Goal: Task Accomplishment & Management: Manage account settings

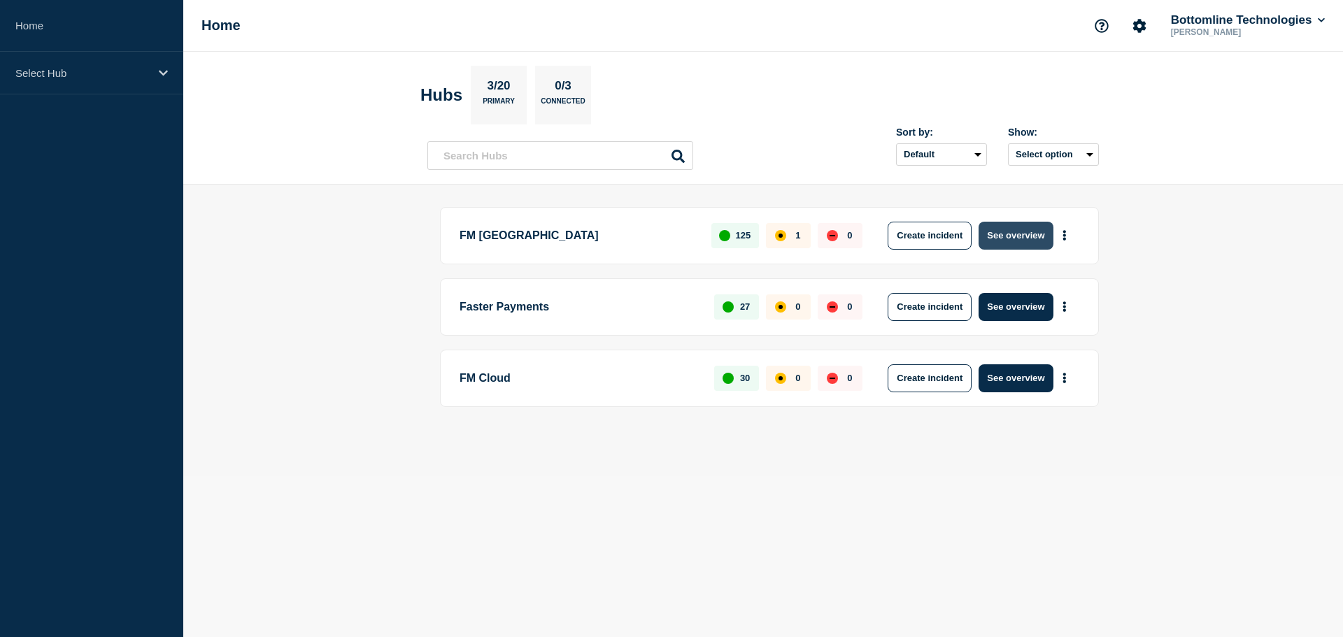
click at [1013, 239] on button "See overview" at bounding box center [1016, 236] width 74 height 28
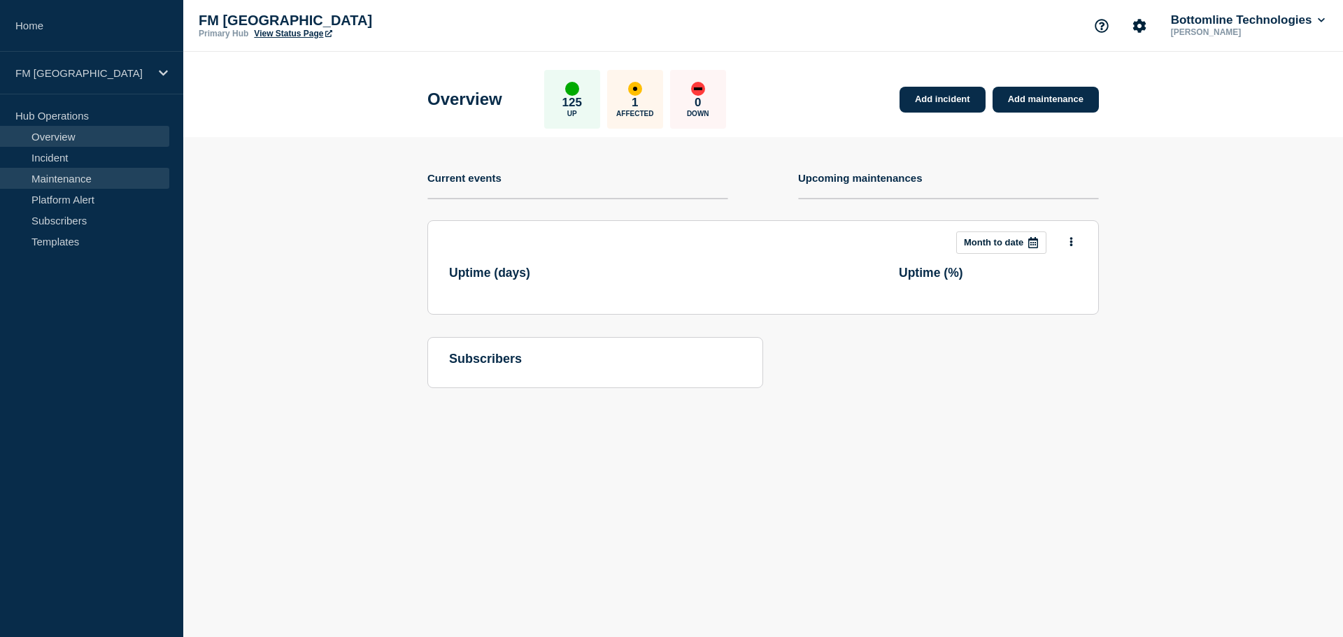
click at [67, 176] on link "Maintenance" at bounding box center [84, 178] width 169 height 21
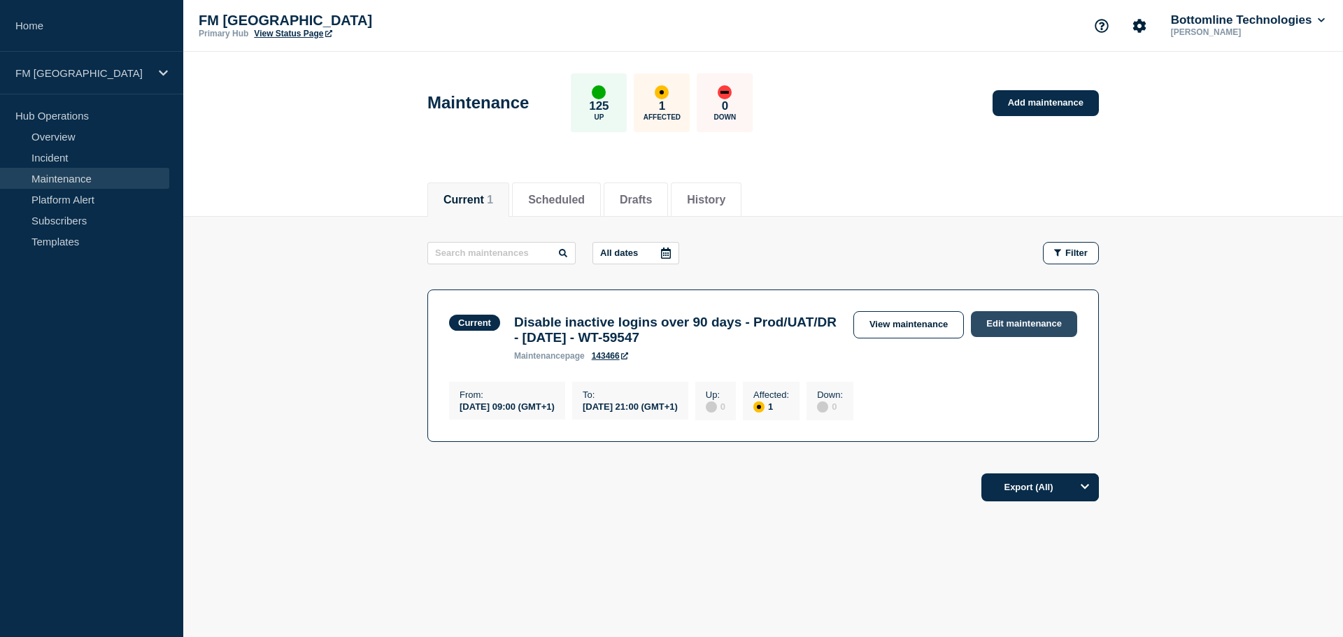
click at [1028, 319] on link "Edit maintenance" at bounding box center [1024, 324] width 106 height 26
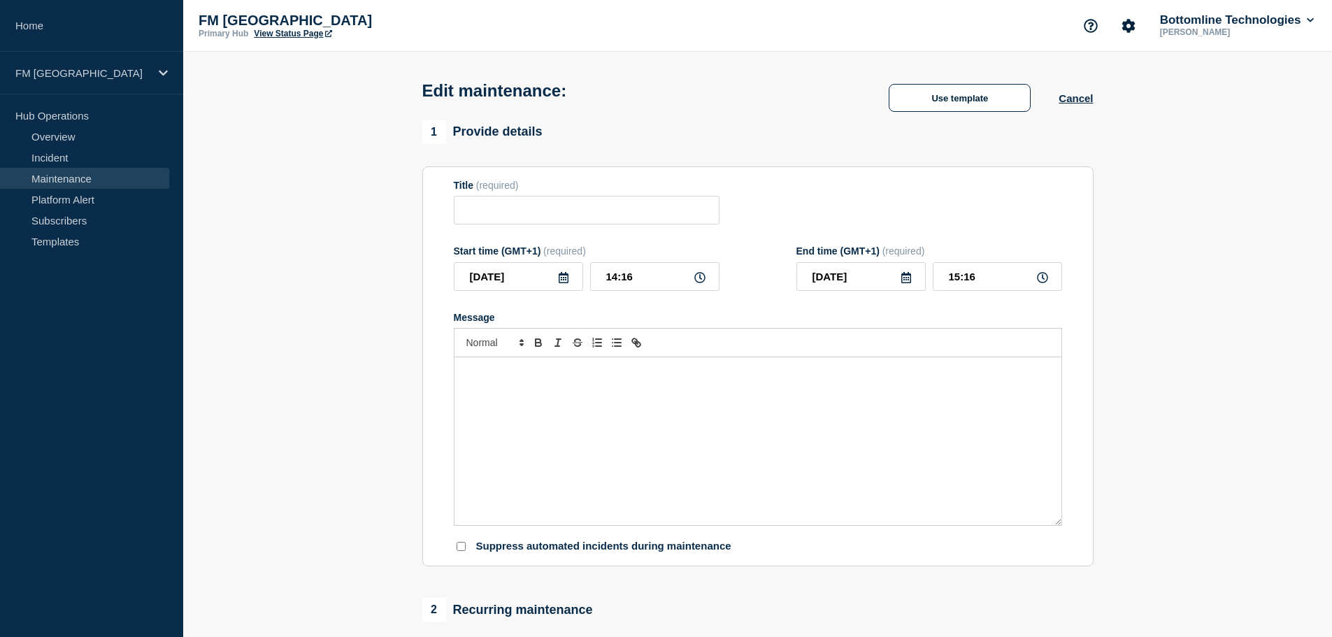
type input "Disable inactive logins over 90 days - Prod/UAT/DR - [DATE] - WT-59547"
type input "09:00"
type input "21:00"
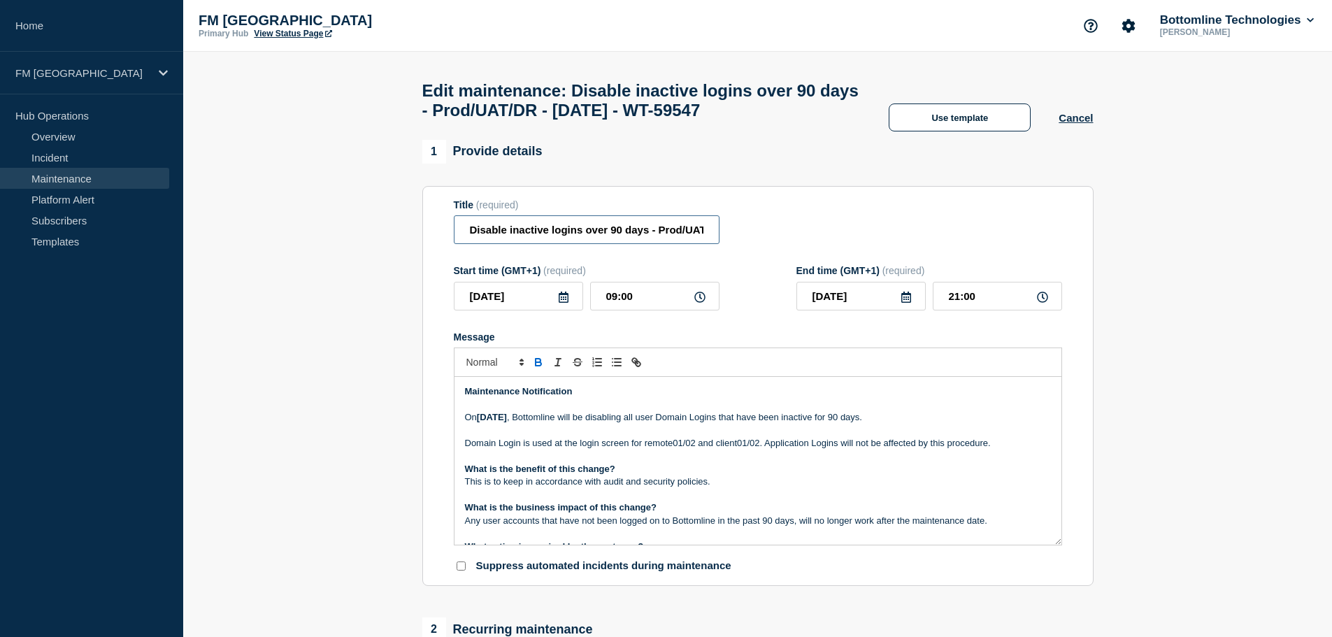
click at [644, 232] on input "Disable inactive logins over 90 days - Prod/UAT/DR - [DATE] - WT-59547" at bounding box center [587, 229] width 266 height 29
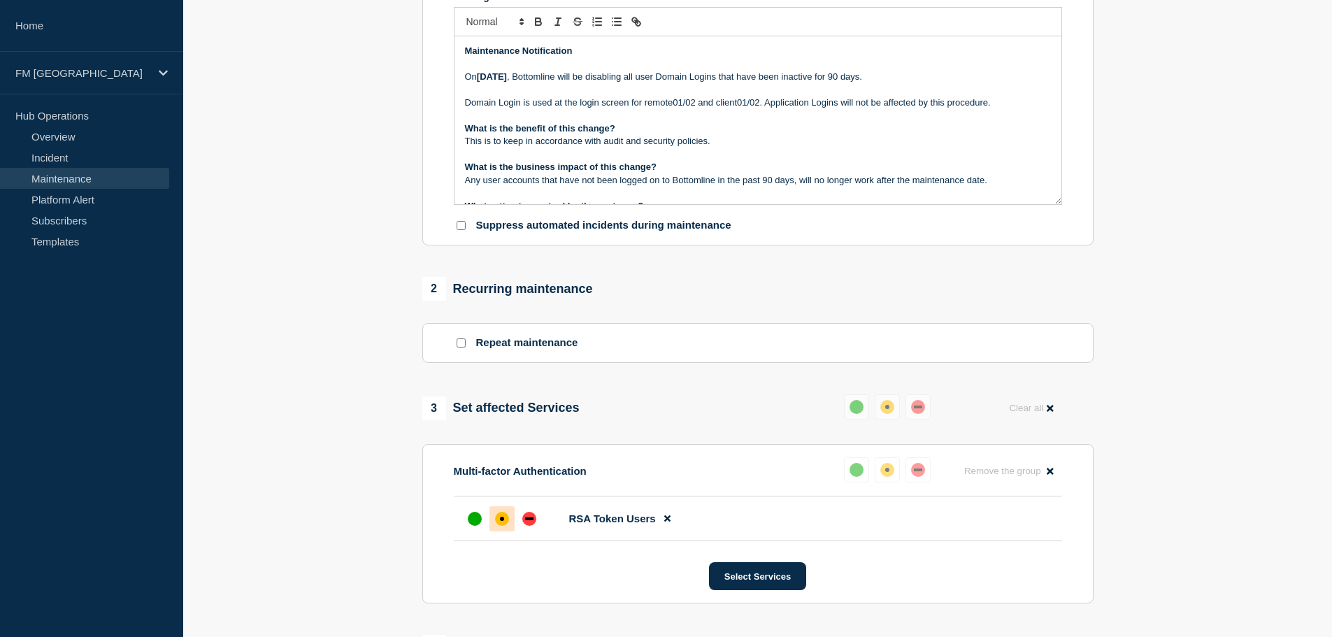
scroll to position [350, 0]
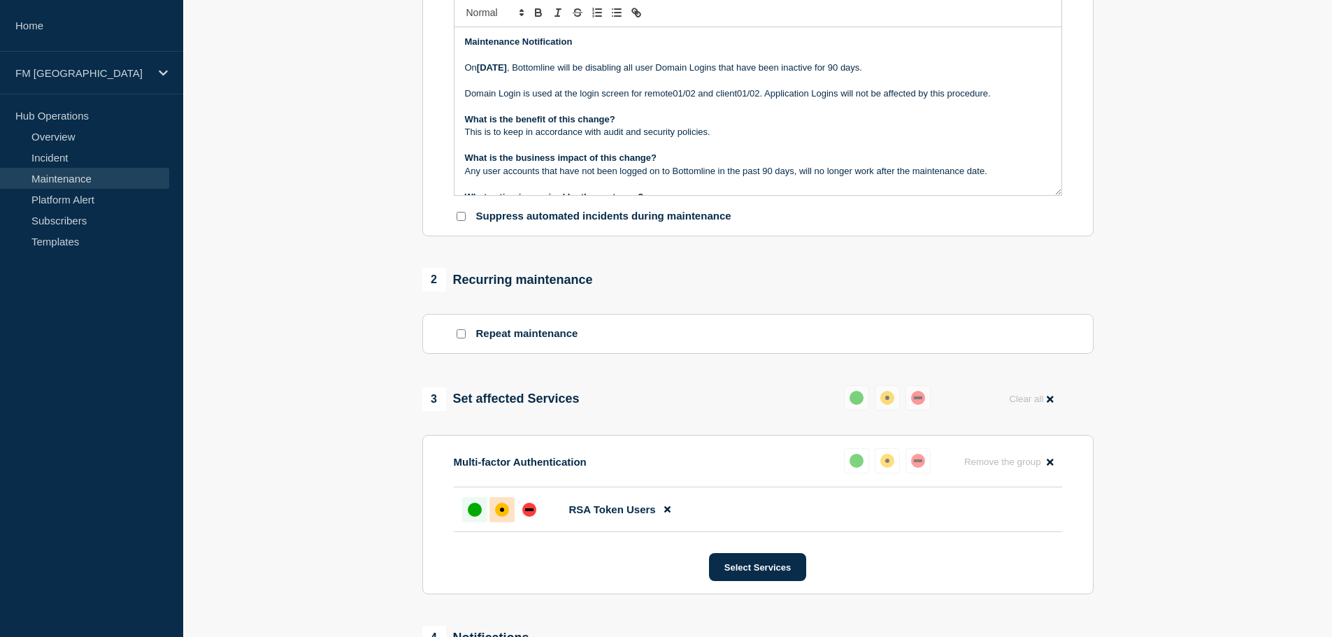
type input "Disable inactive logins over 90 days - Prod/UAT/DR - [DATE] - WT-59547 - COMPLE…"
click at [467, 522] on div at bounding box center [474, 509] width 25 height 25
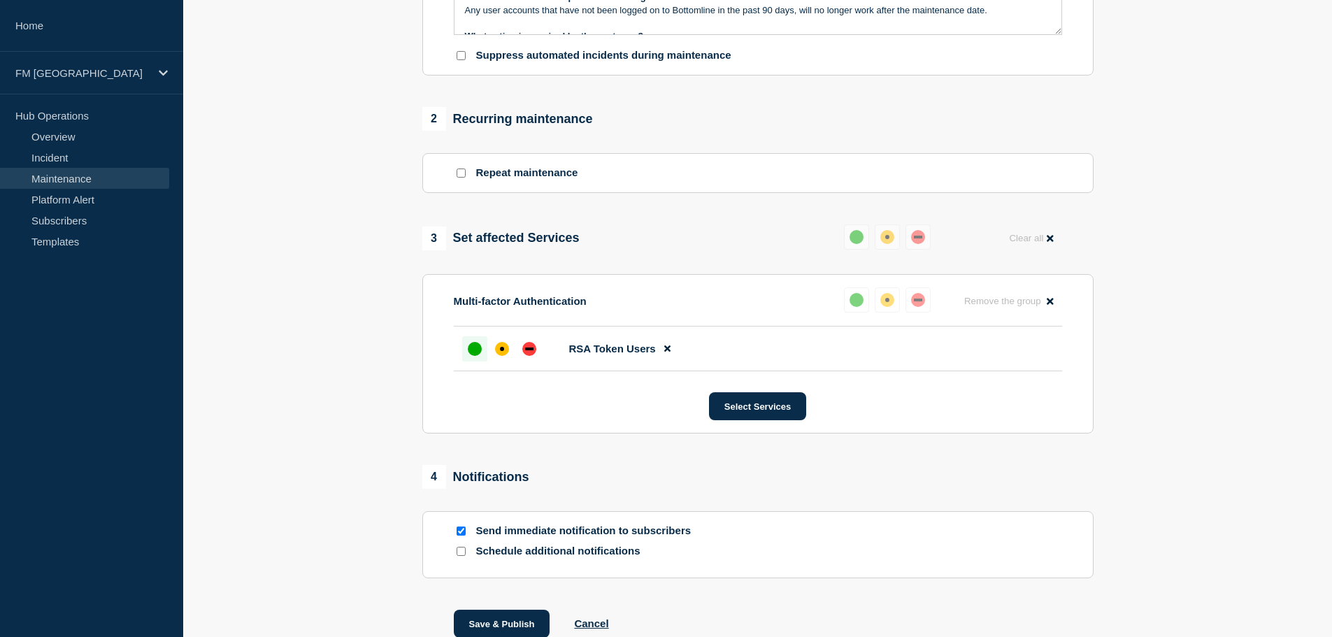
scroll to position [560, 0]
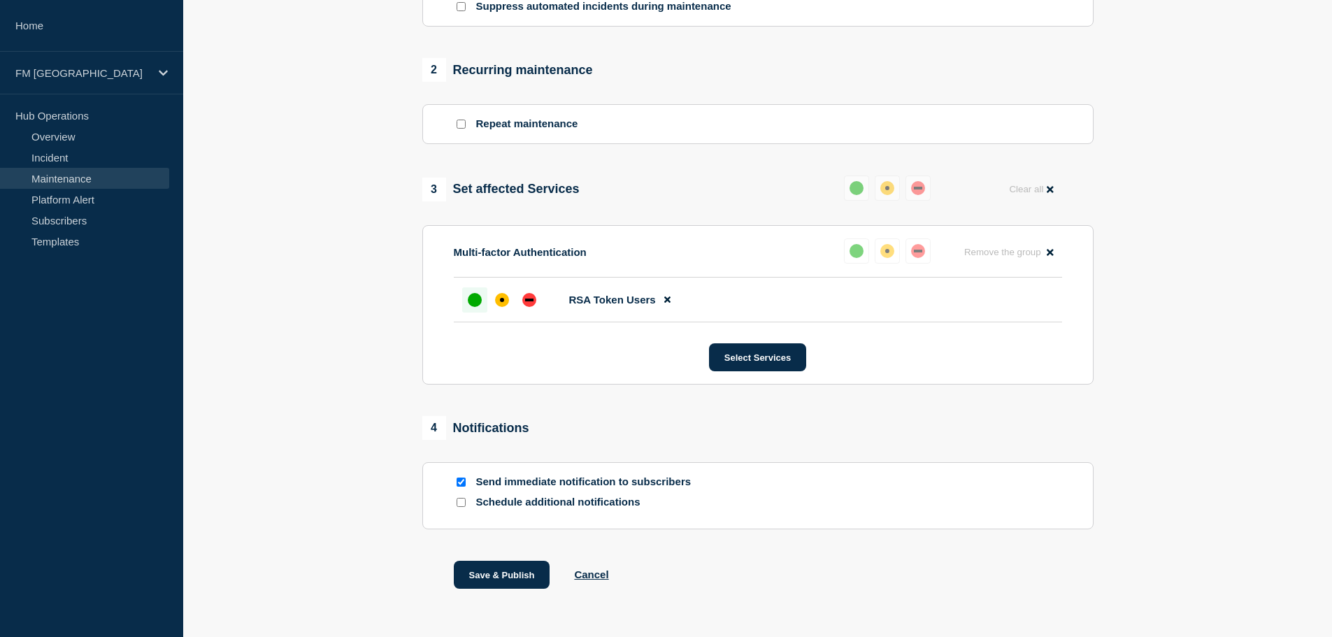
click at [482, 313] on div at bounding box center [474, 299] width 25 height 25
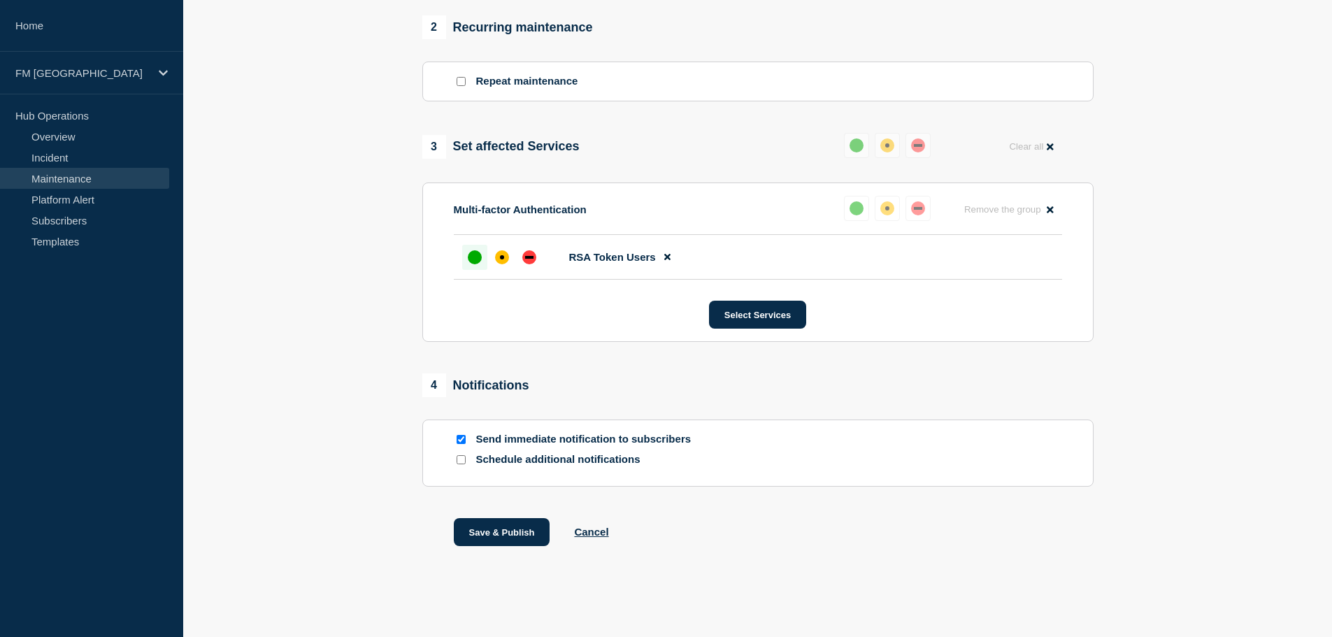
scroll to position [632, 0]
click at [513, 532] on button "Save & Publish" at bounding box center [502, 532] width 97 height 28
